Goal: Communication & Community: Answer question/provide support

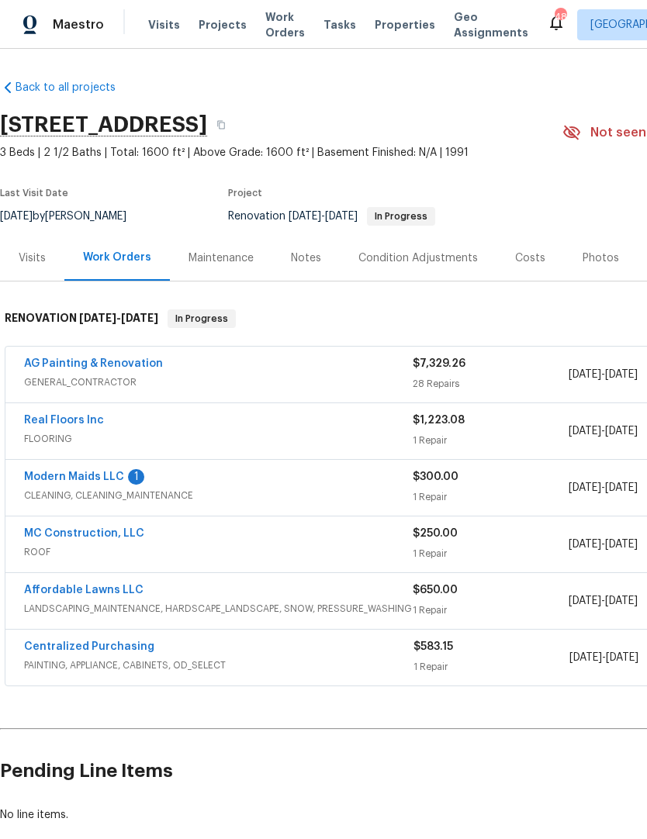
click at [105, 481] on link "Modern Maids LLC" at bounding box center [74, 477] width 100 height 11
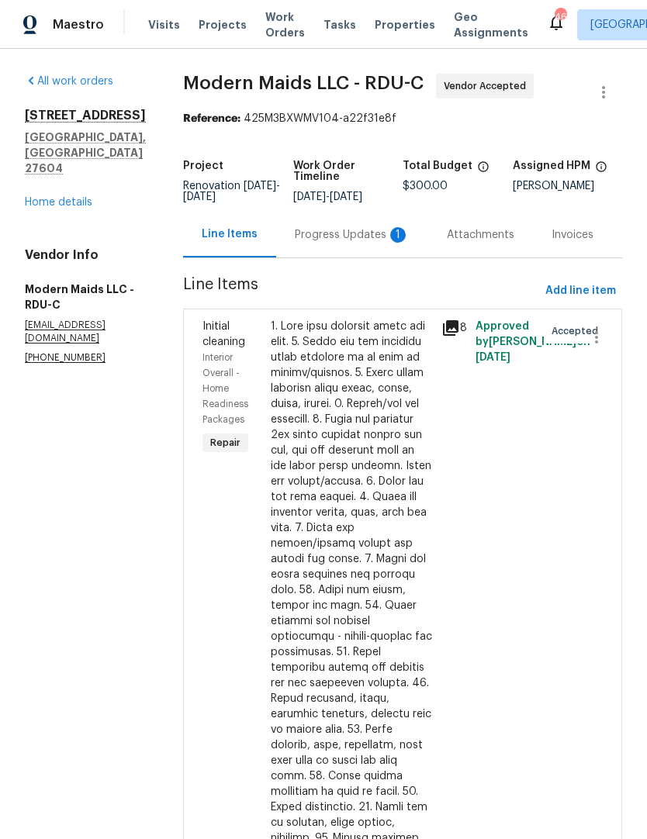
click at [394, 243] on div "Progress Updates 1" at bounding box center [352, 235] width 115 height 16
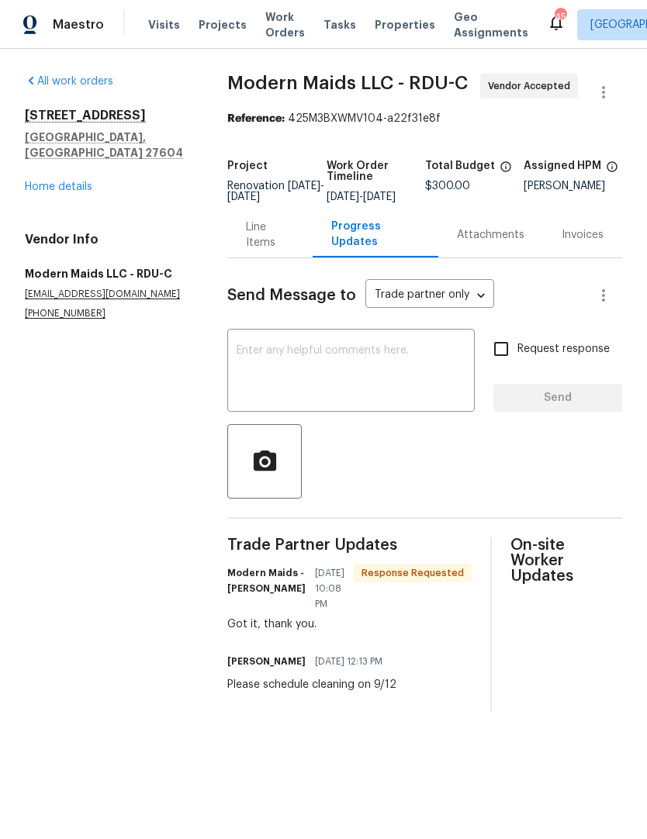
click at [403, 378] on textarea at bounding box center [351, 372] width 229 height 54
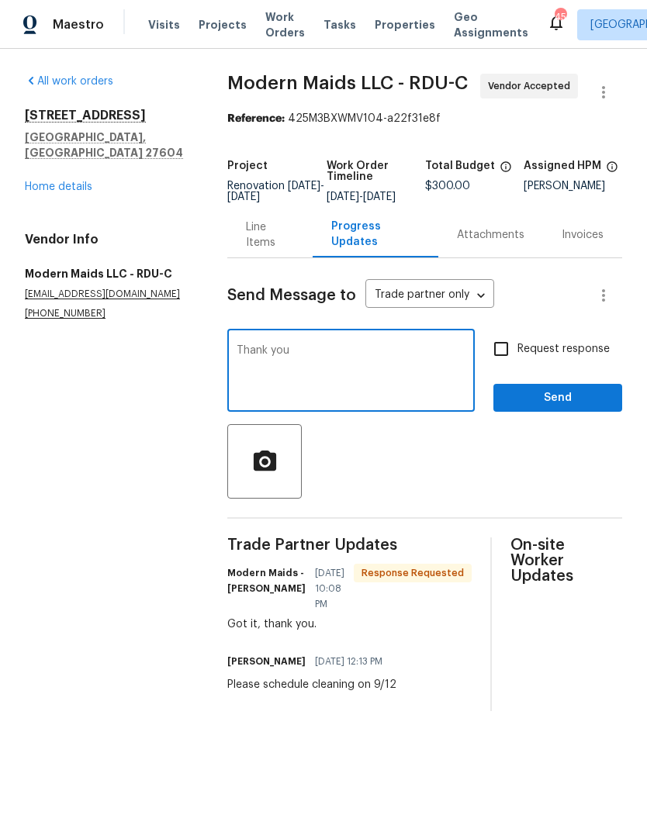
type textarea "Thank you"
click at [571, 408] on span "Send" at bounding box center [558, 398] width 104 height 19
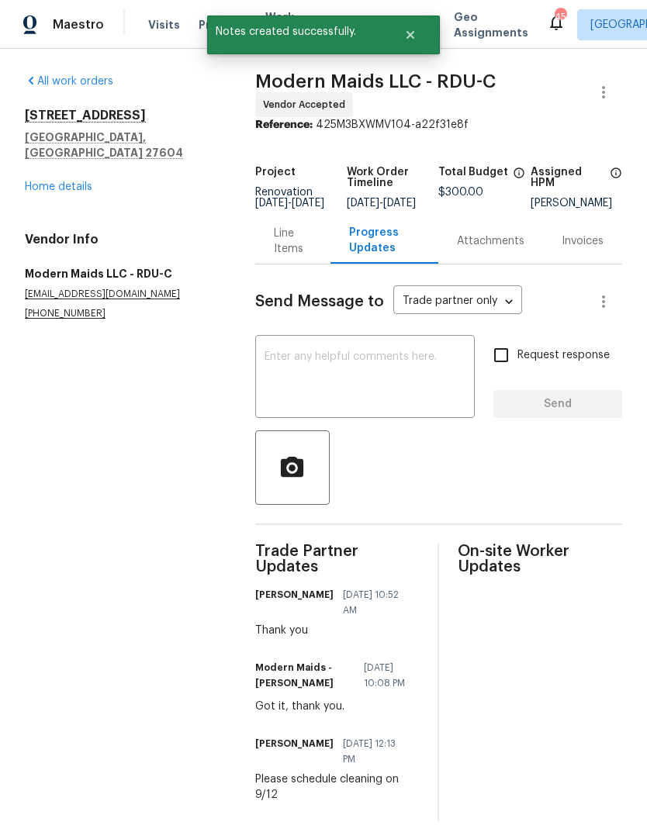
click at [79, 162] on div "[STREET_ADDRESS] Home details" at bounding box center [121, 151] width 193 height 87
click at [74, 181] on link "Home details" at bounding box center [58, 186] width 67 height 11
